Goal: Transaction & Acquisition: Subscribe to service/newsletter

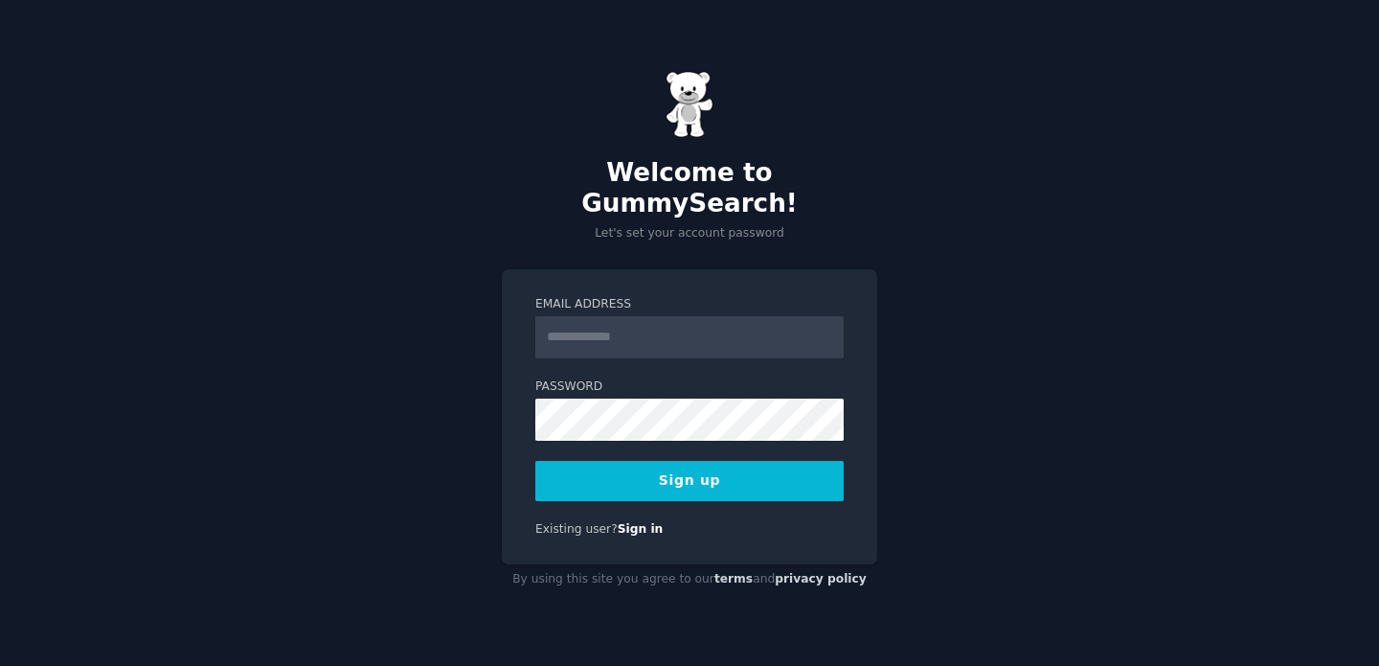
click at [662, 345] on form "Email Address Password 8 or more characters Alphanumeric characters No common p…" at bounding box center [689, 398] width 308 height 205
click at [662, 327] on input "Email Address" at bounding box center [689, 337] width 308 height 42
click at [621, 335] on input "Email Address" at bounding box center [689, 337] width 308 height 42
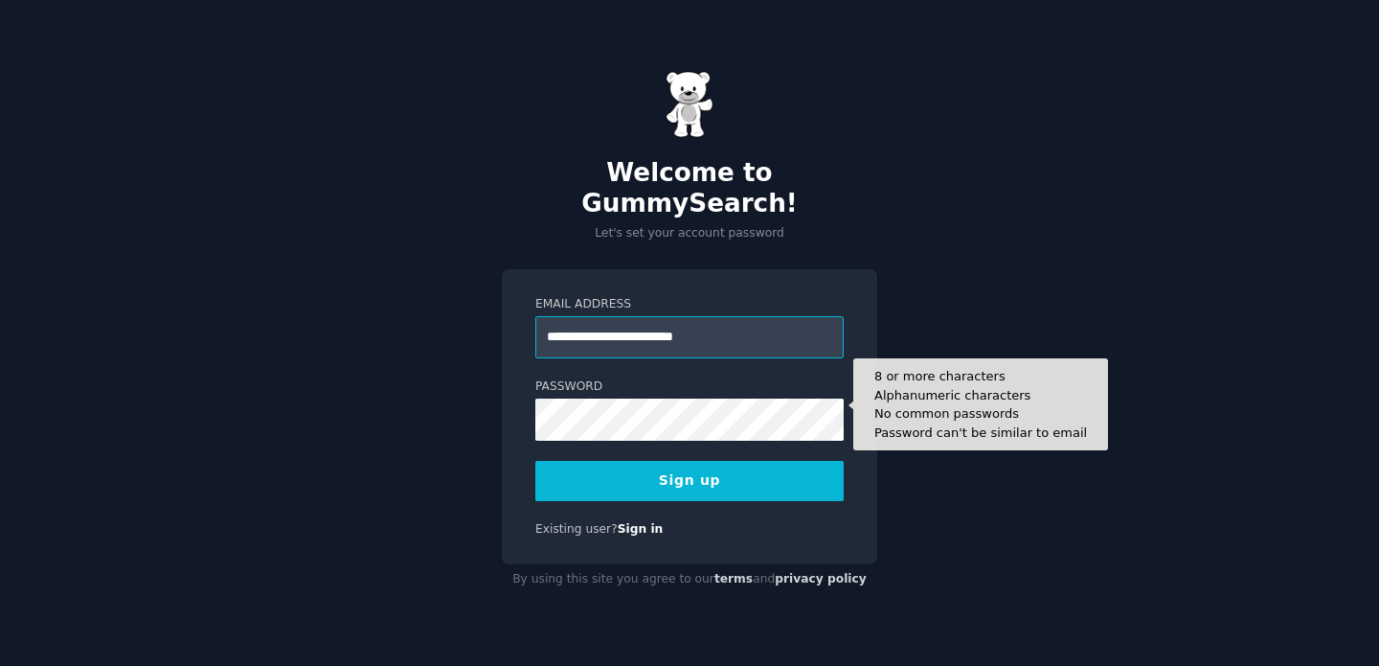
type input "**********"
click at [535, 461] on button "Sign up" at bounding box center [689, 481] width 308 height 40
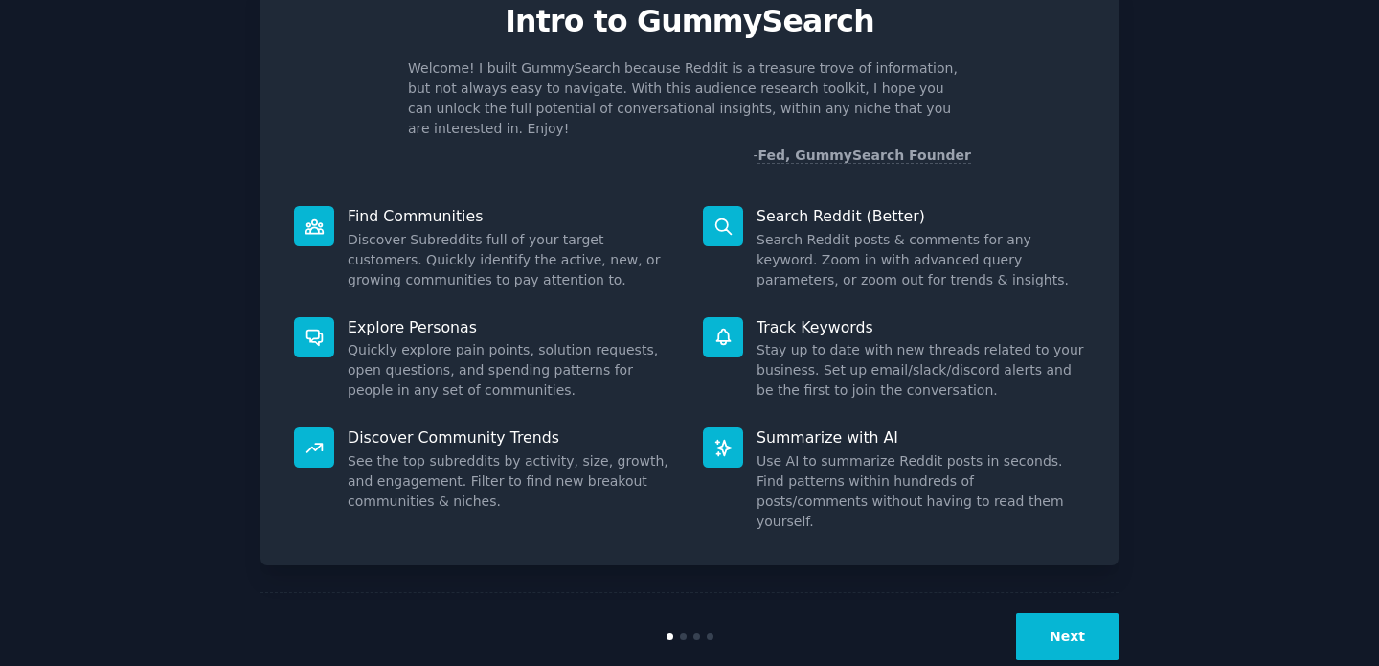
click at [1045, 613] on button "Next" at bounding box center [1067, 636] width 102 height 47
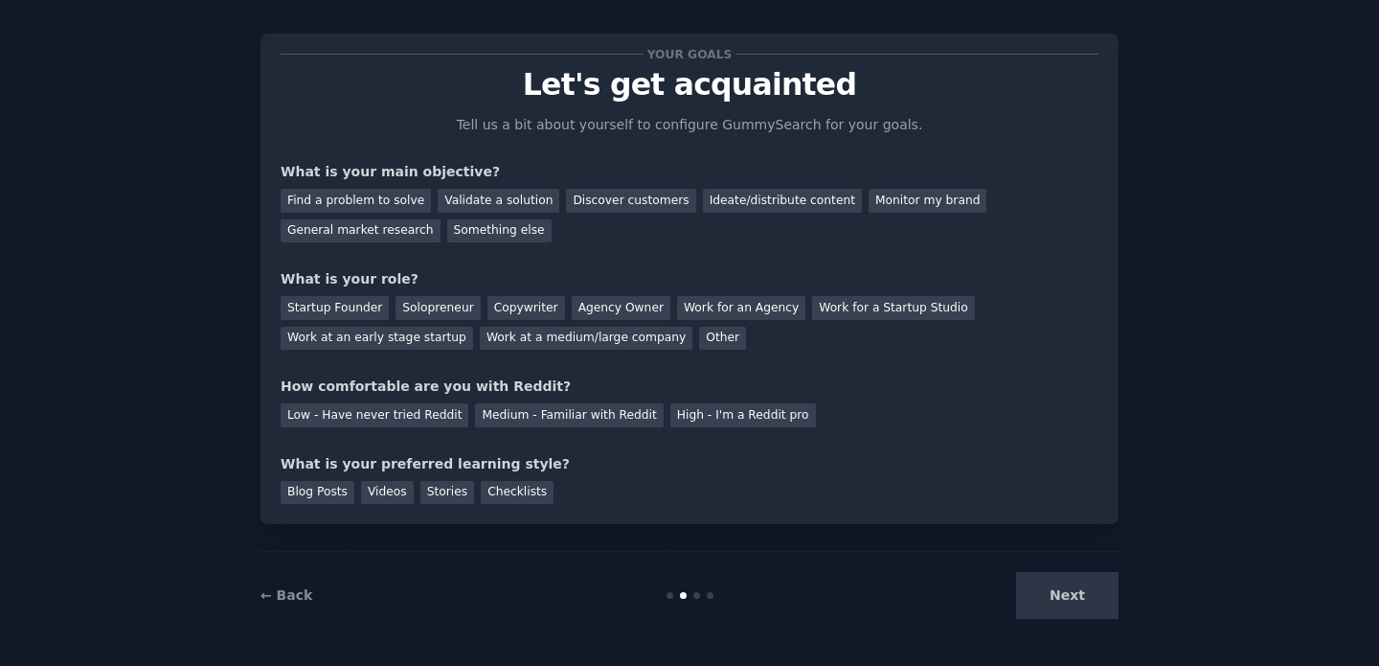
scroll to position [20, 0]
click at [1039, 580] on div "Next" at bounding box center [975, 595] width 286 height 47
